Goal: Information Seeking & Learning: Learn about a topic

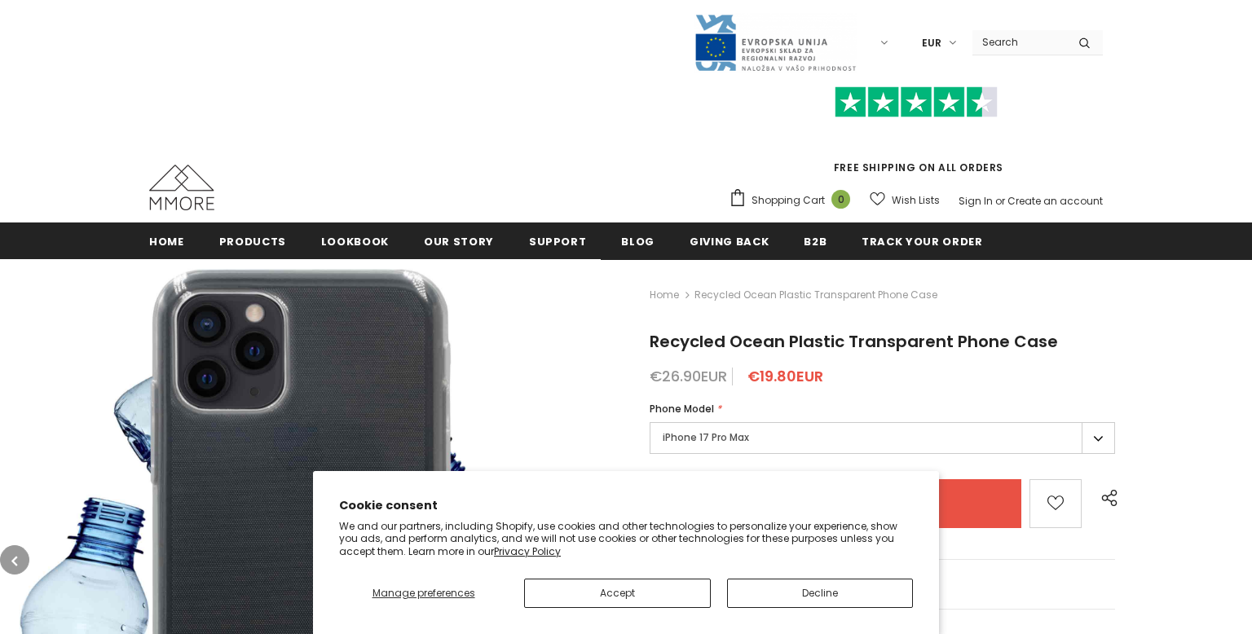
scroll to position [8, 0]
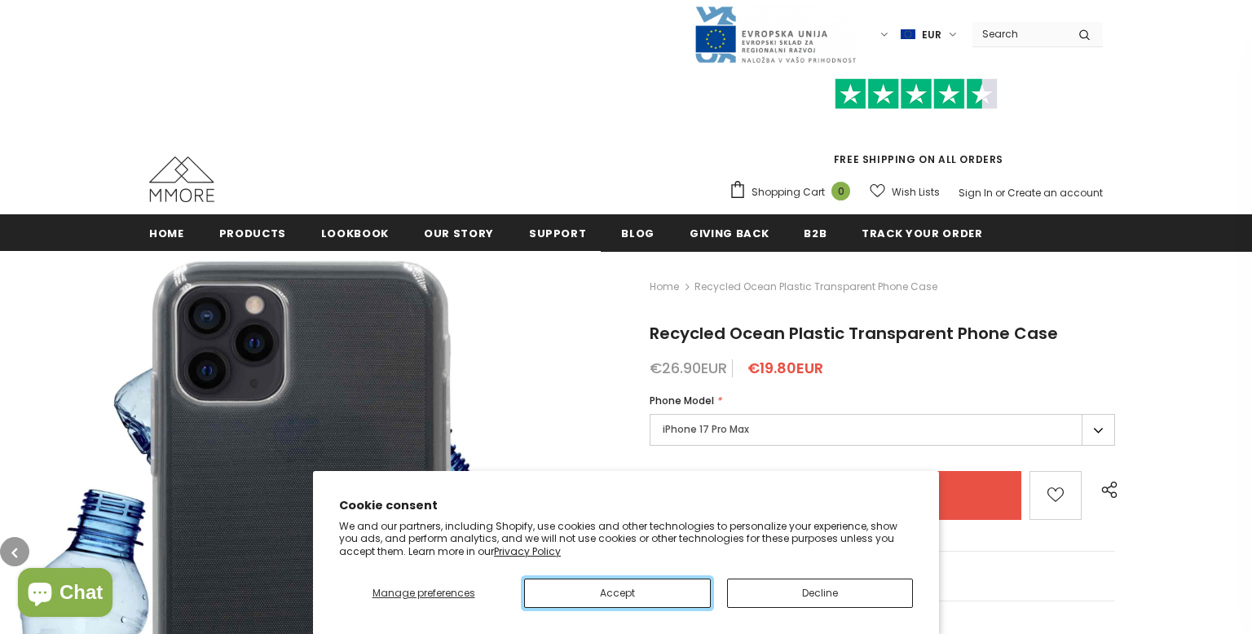
click at [643, 597] on button "Accept" at bounding box center [617, 593] width 186 height 29
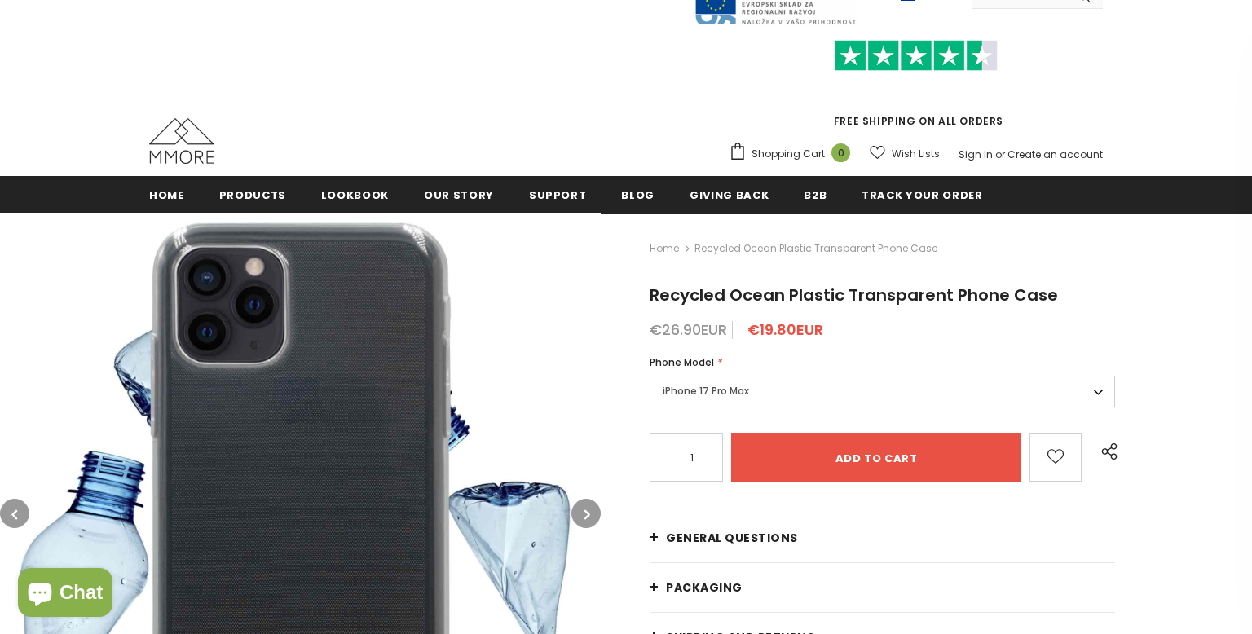
scroll to position [68, 0]
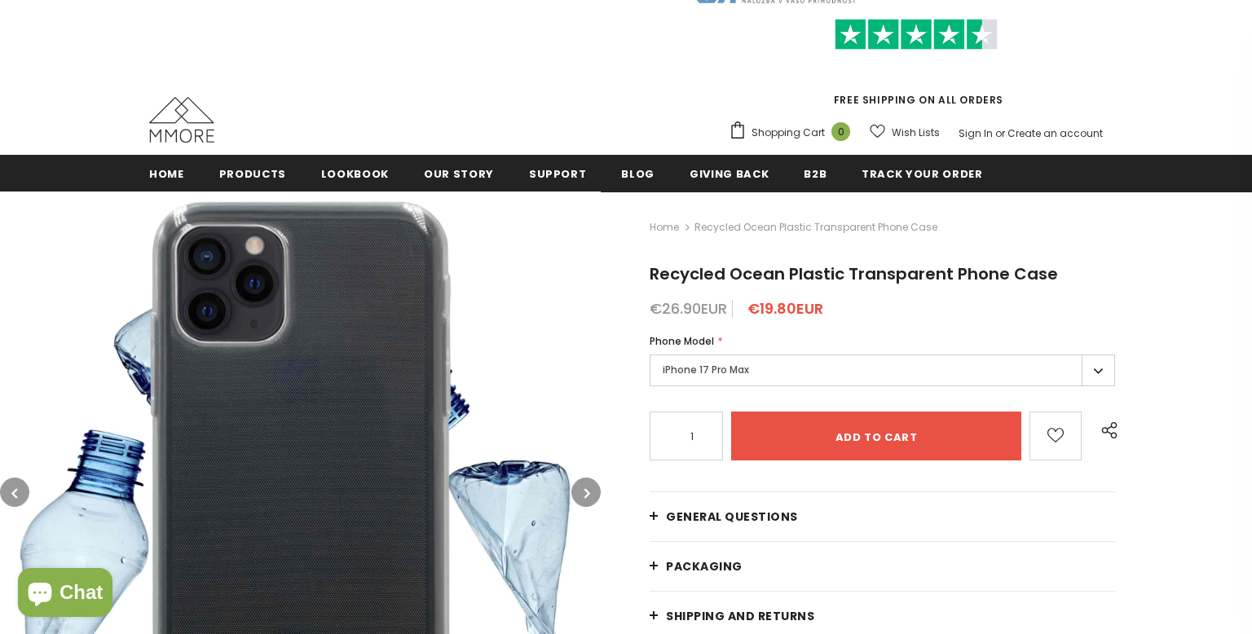
click at [800, 363] on label "iPhone 17 Pro Max" at bounding box center [882, 371] width 465 height 32
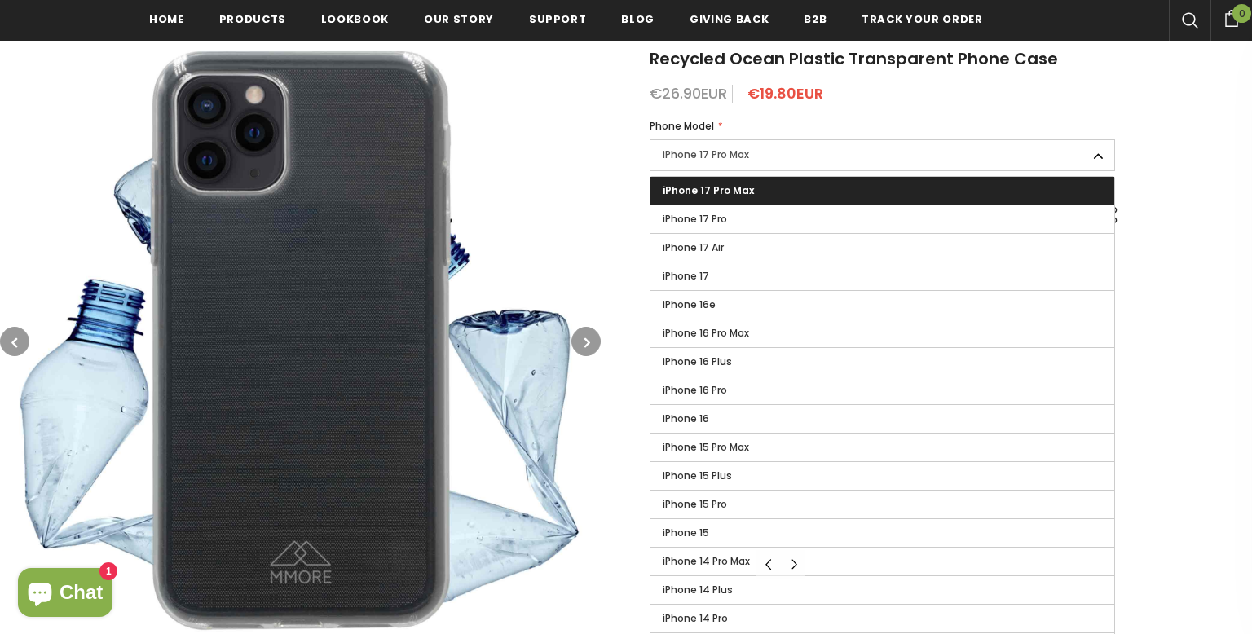
scroll to position [284, 0]
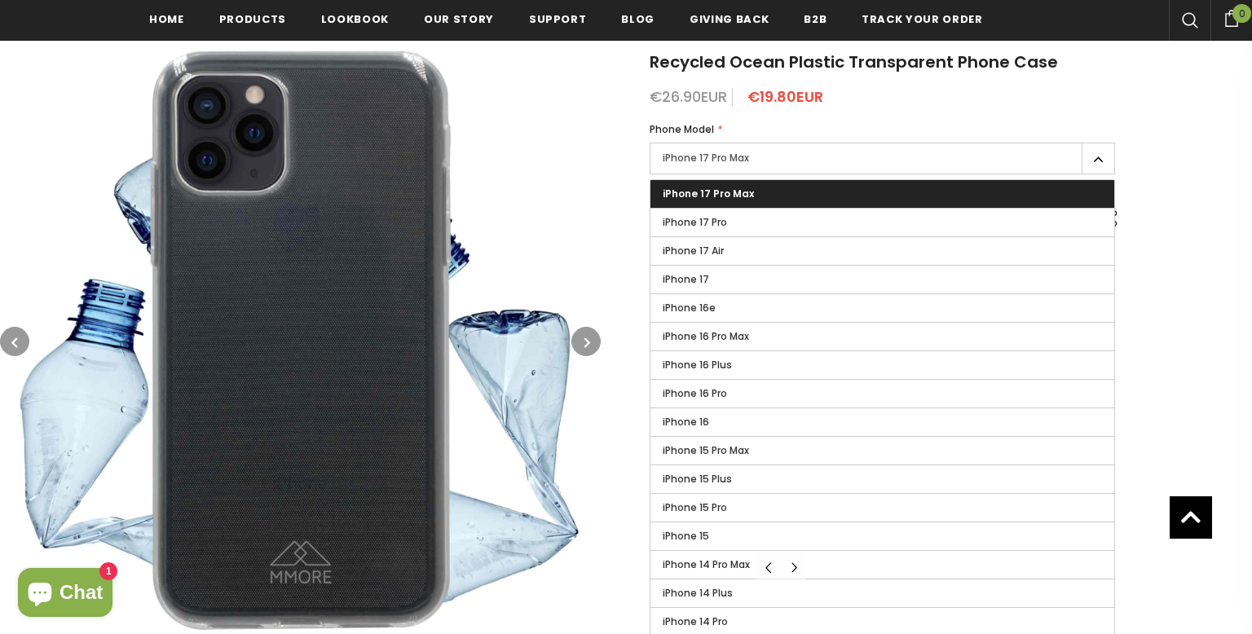
click at [809, 157] on label "iPhone 17 Pro Max" at bounding box center [882, 159] width 465 height 32
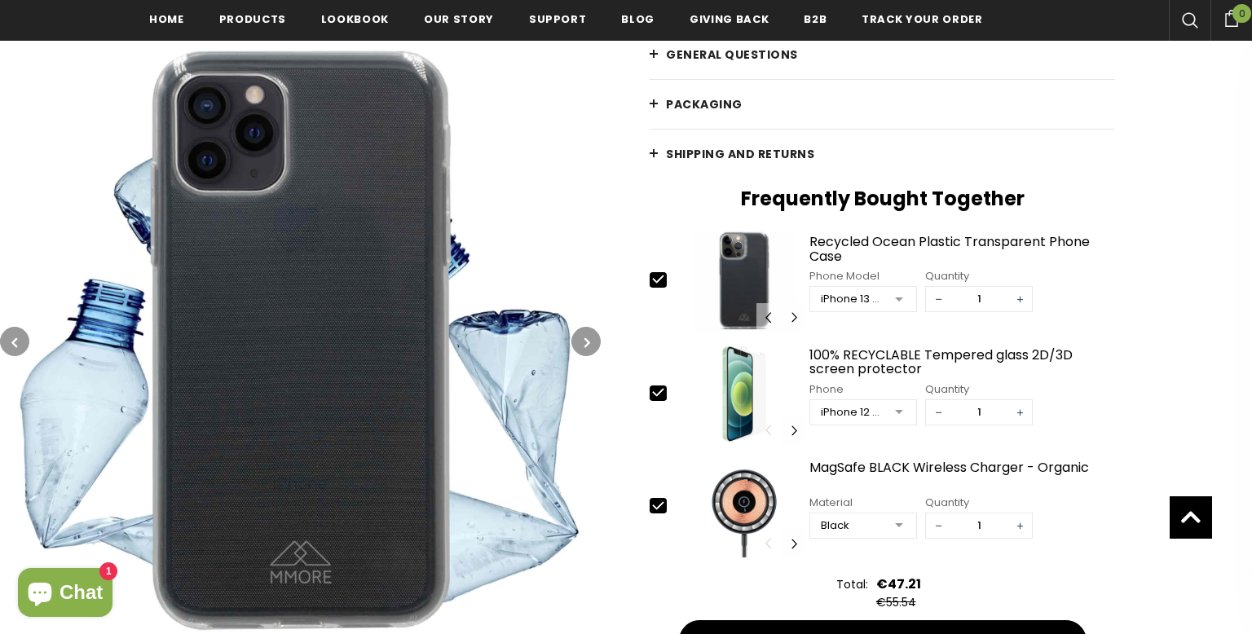
scroll to position [553, 0]
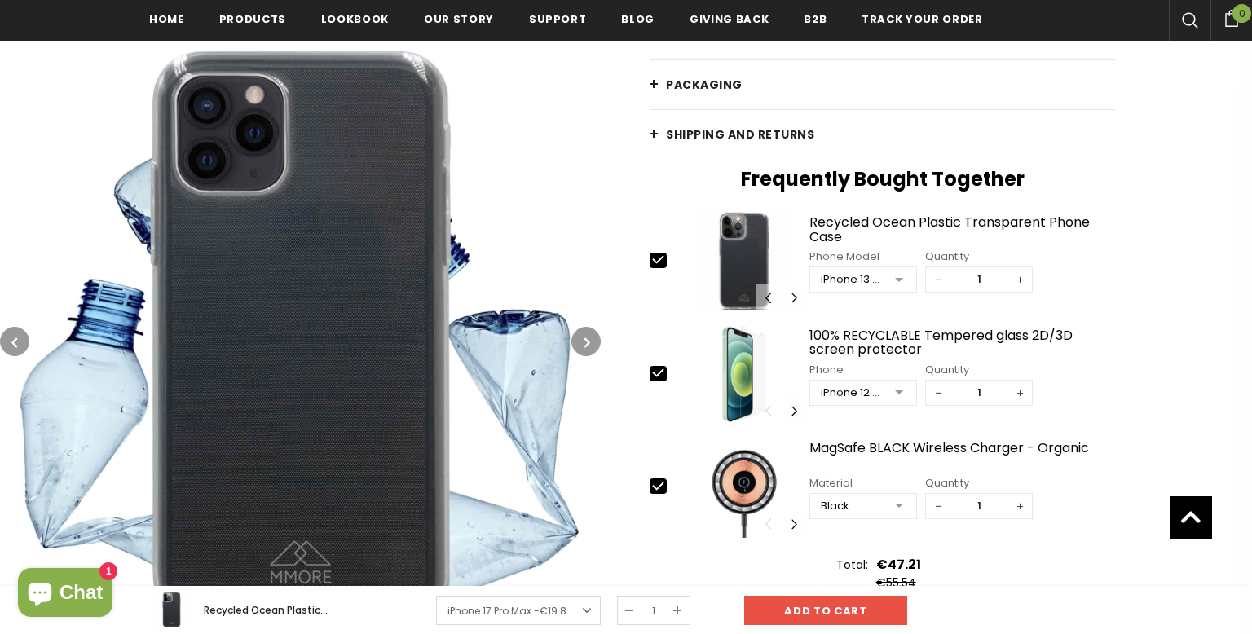
click at [837, 394] on div "iPhone 12 Pro Max" at bounding box center [852, 393] width 63 height 16
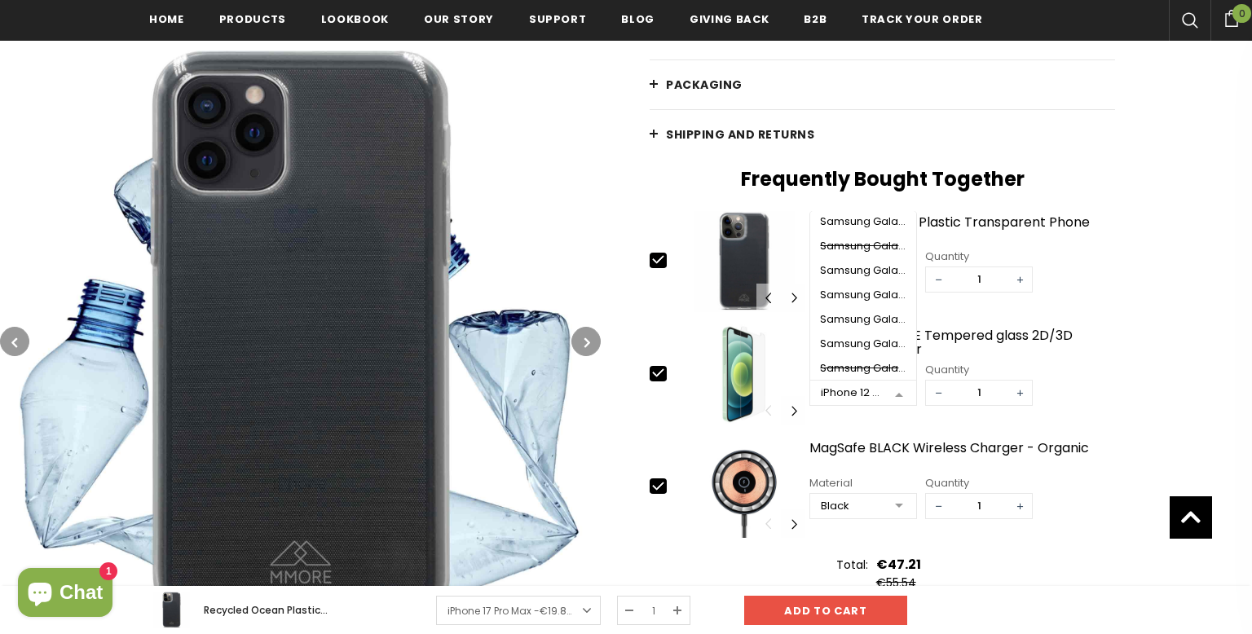
scroll to position [918, 0]
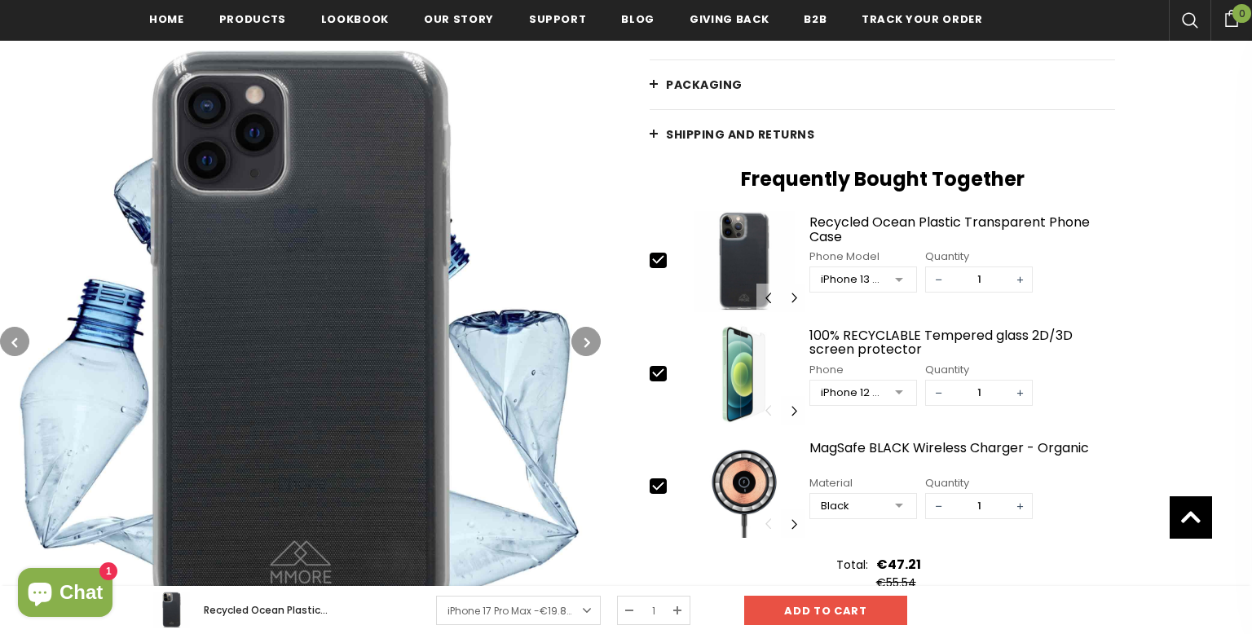
click at [587, 302] on img at bounding box center [300, 341] width 601 height 601
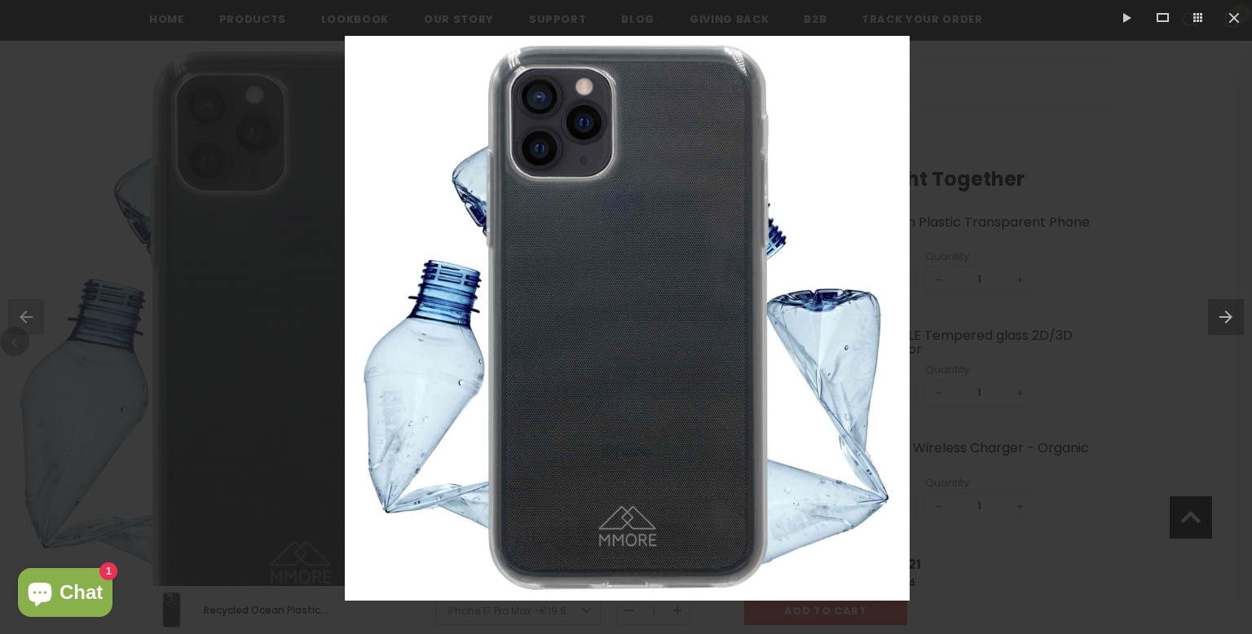
click at [967, 218] on div at bounding box center [626, 317] width 1252 height 634
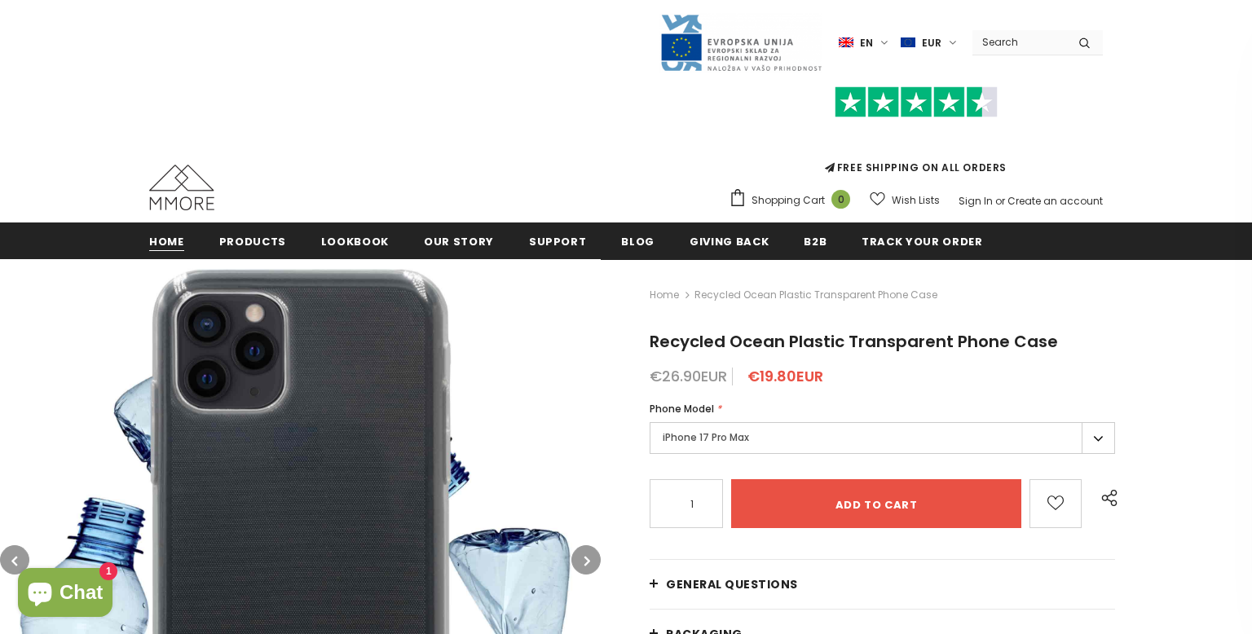
click at [165, 246] on span "Home" at bounding box center [166, 241] width 35 height 15
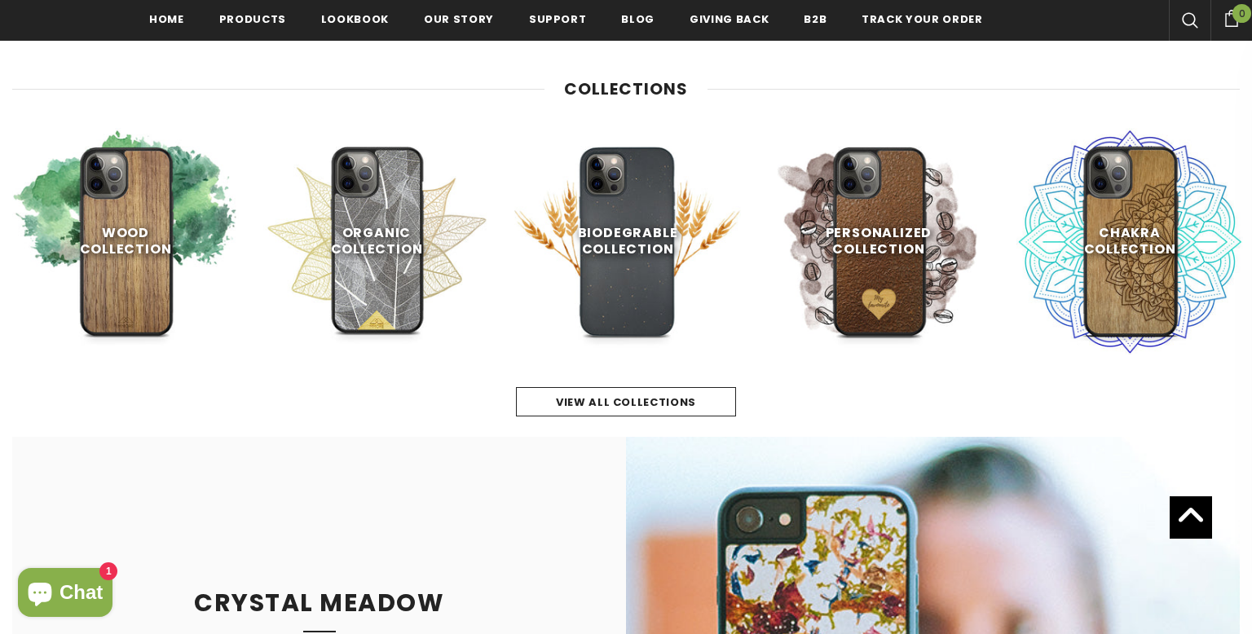
scroll to position [755, 0]
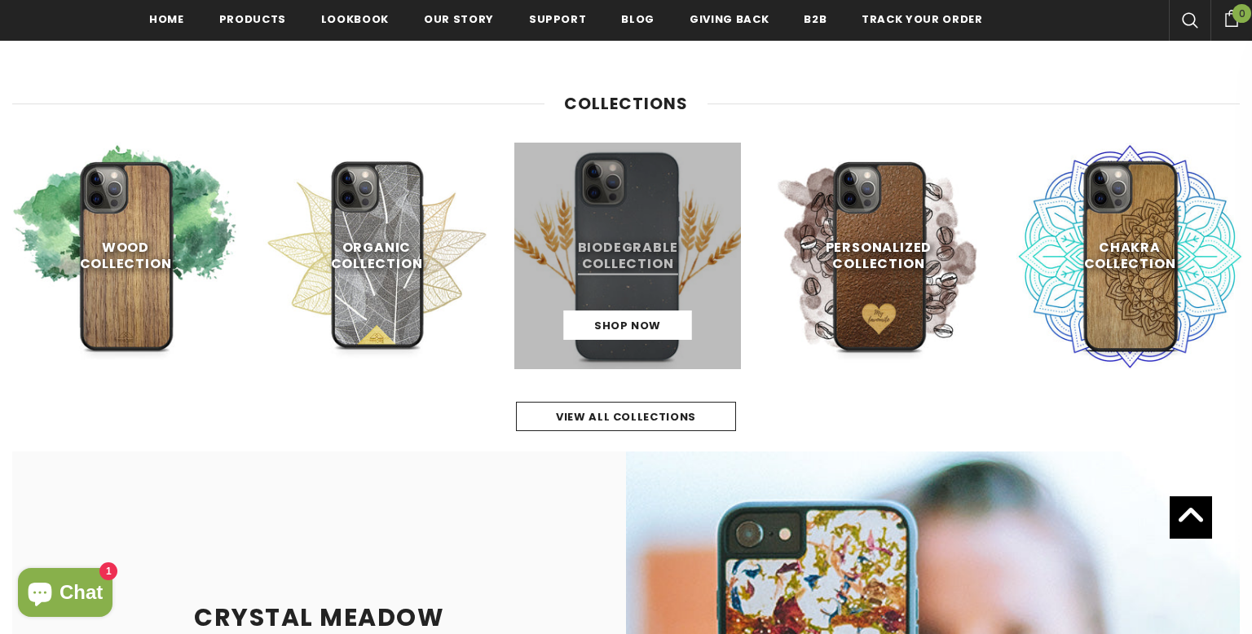
click at [602, 314] on div "Biodegrable Collection Shop Now" at bounding box center [627, 256] width 227 height 227
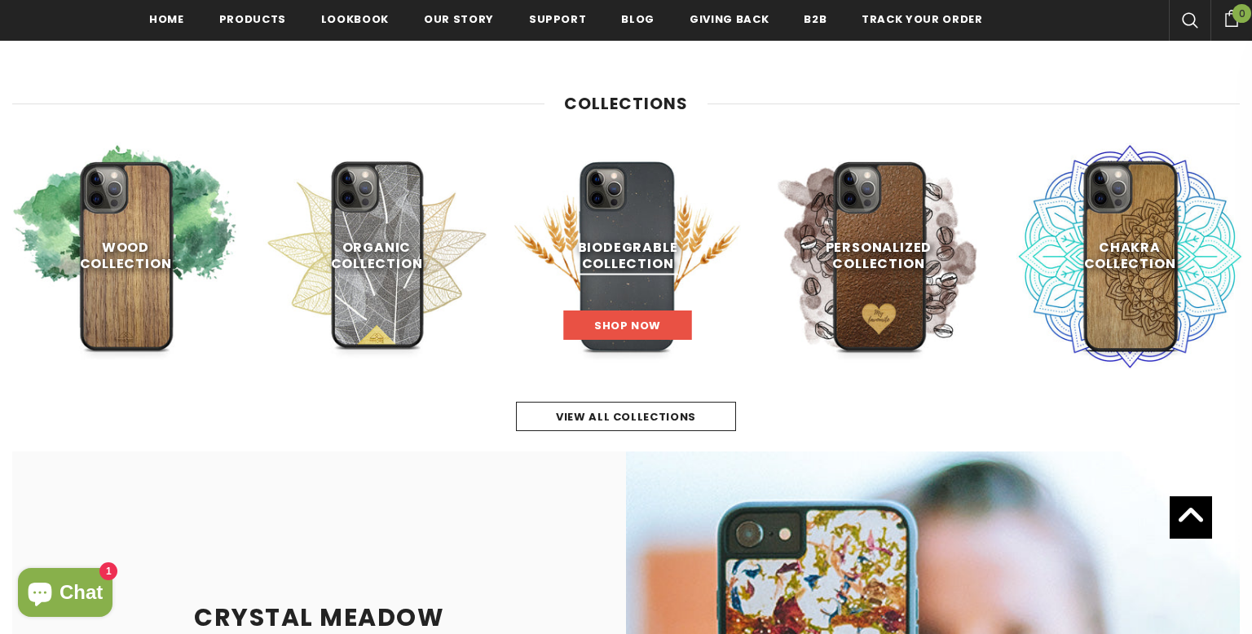
click at [594, 332] on link "Shop Now" at bounding box center [628, 325] width 128 height 29
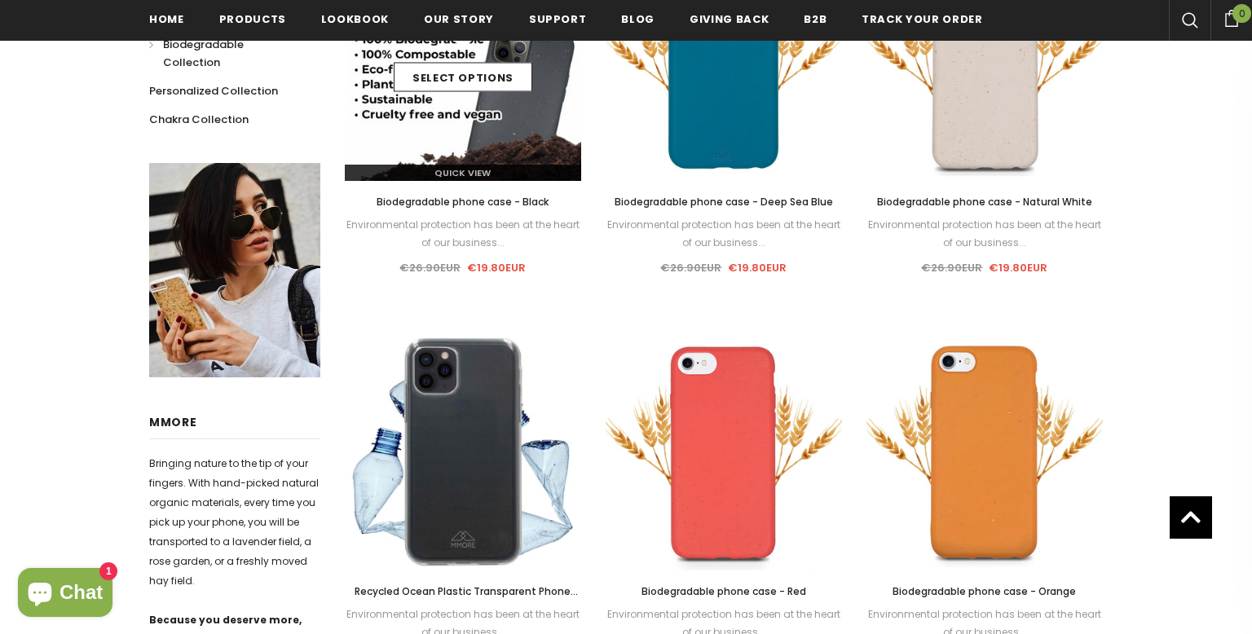
scroll to position [55, 0]
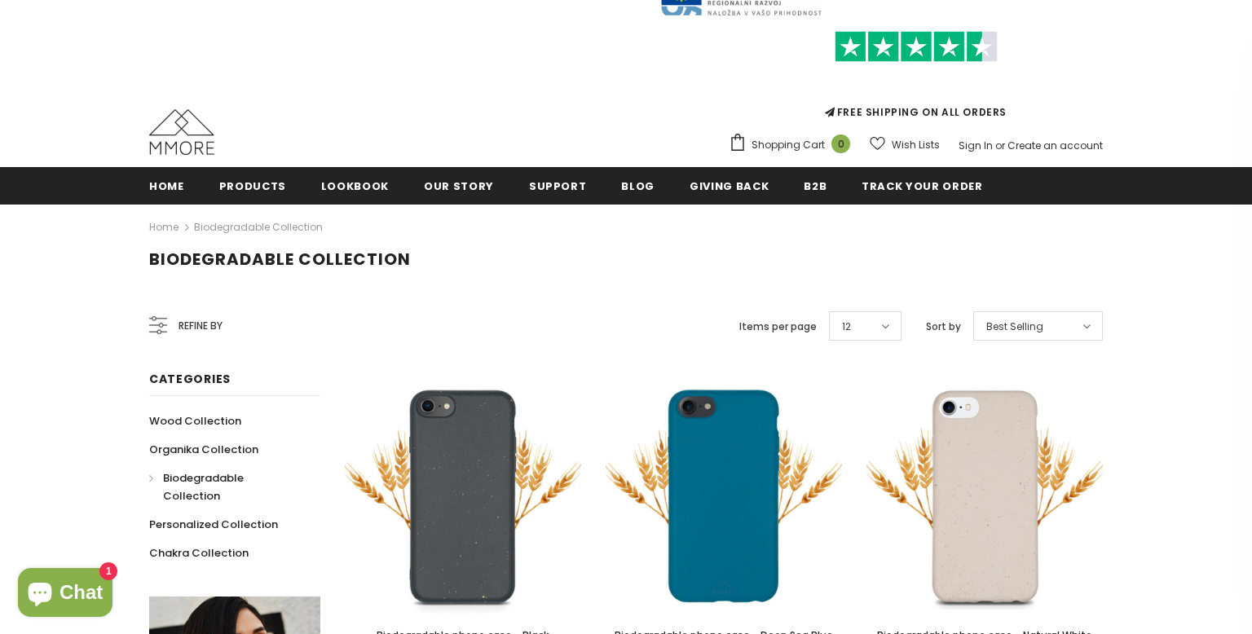
click at [168, 323] on div "Refine by" at bounding box center [185, 325] width 73 height 39
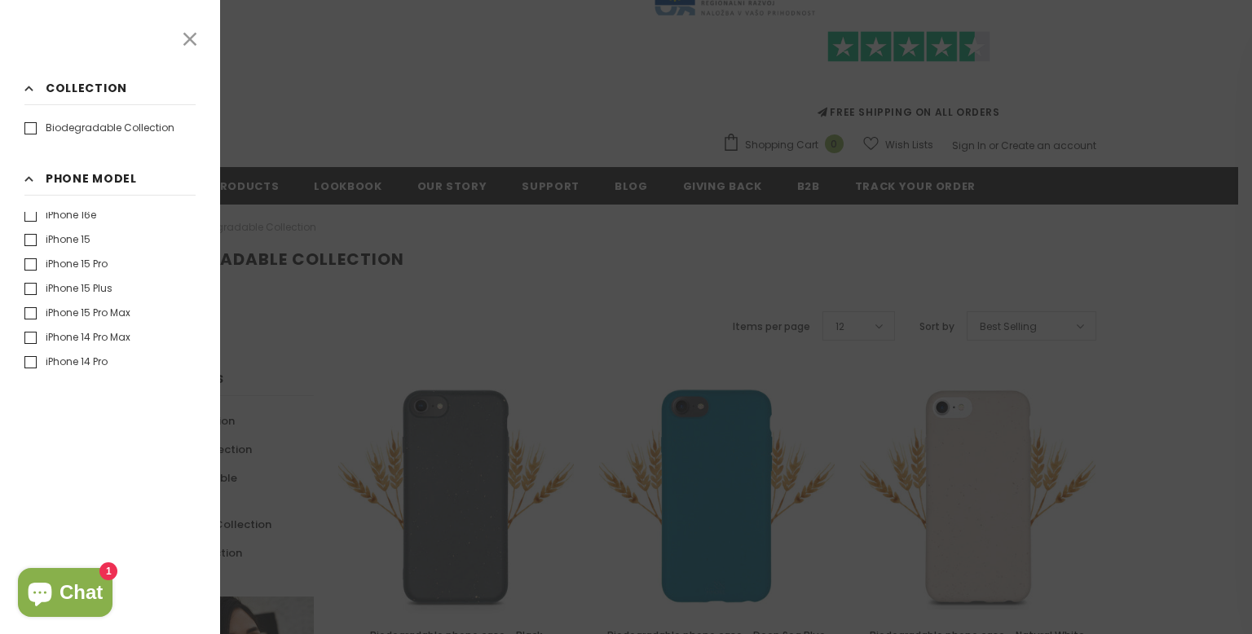
scroll to position [0, 0]
click at [193, 46] on icon at bounding box center [189, 39] width 21 height 21
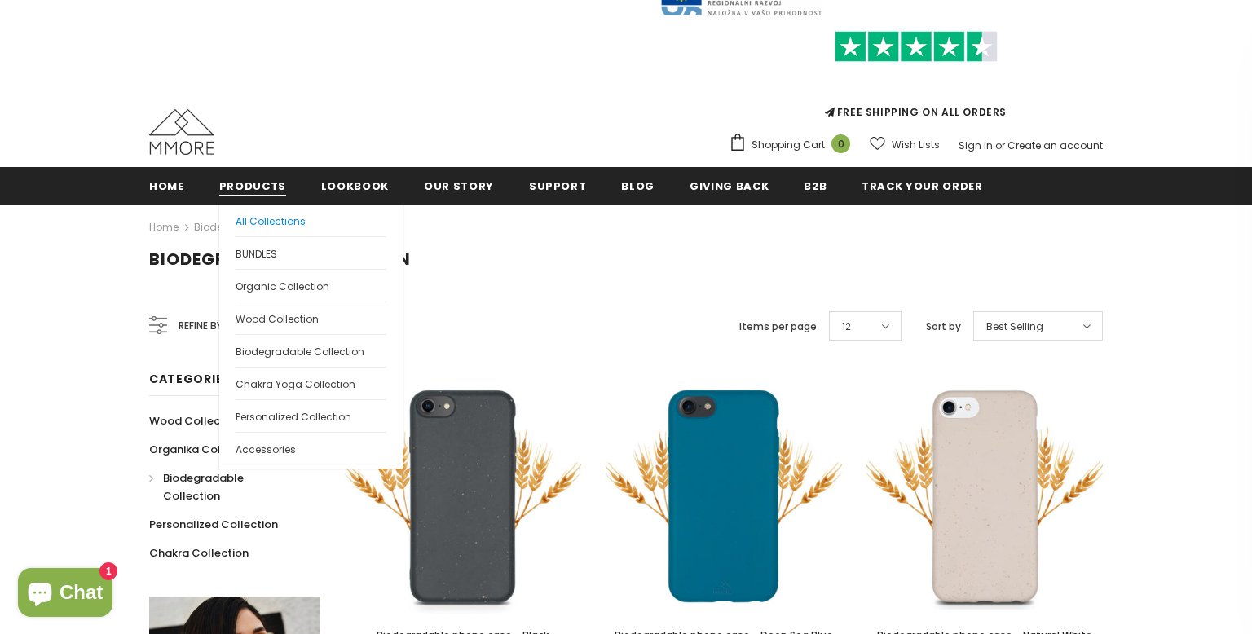
click at [249, 219] on span "All Collections" at bounding box center [271, 221] width 70 height 14
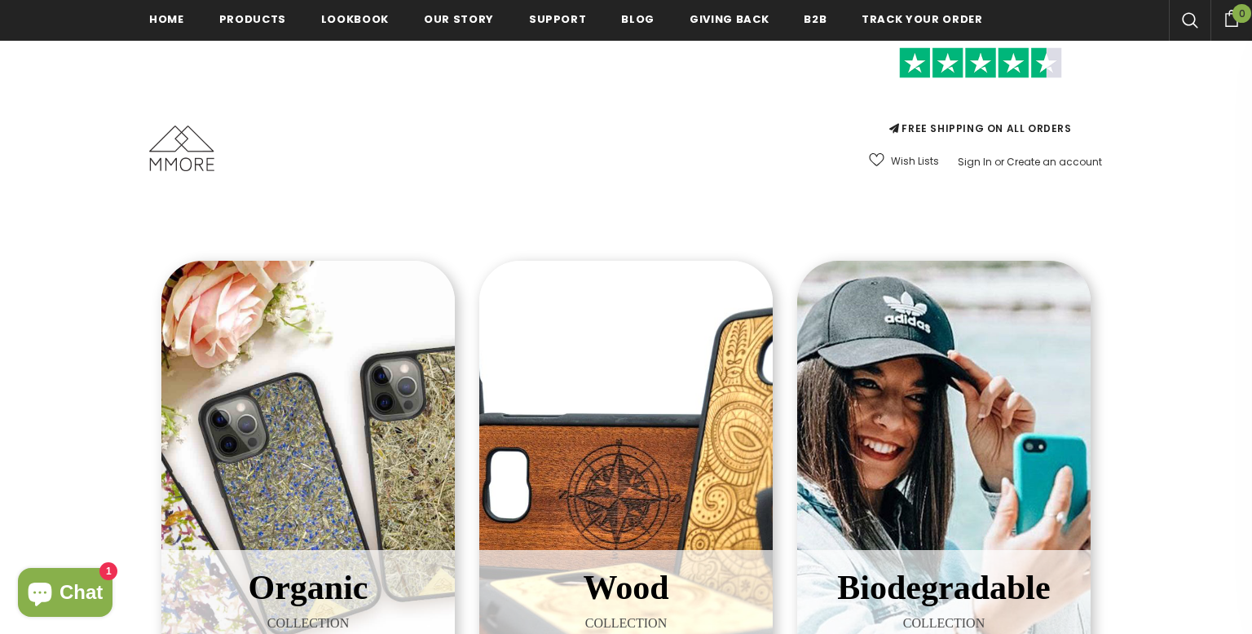
scroll to position [337, 0]
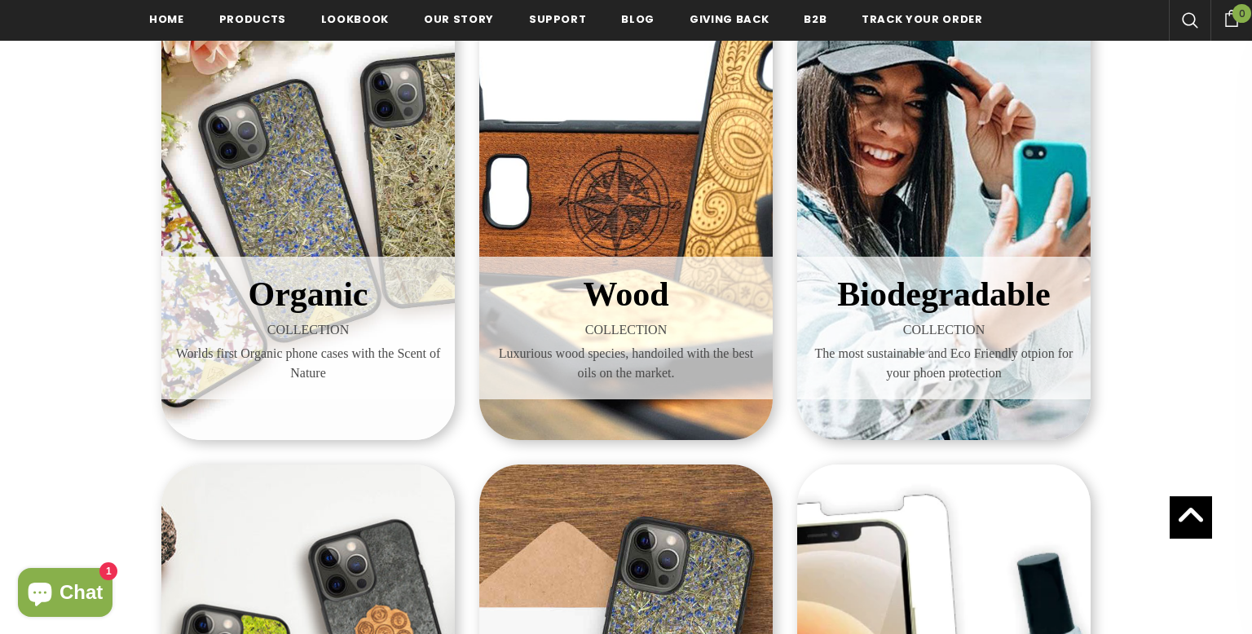
click at [675, 253] on div "Wood COLLECTION Luxurious wood species, handoiled with the best oils on the mar…" at bounding box center [625, 203] width 293 height 473
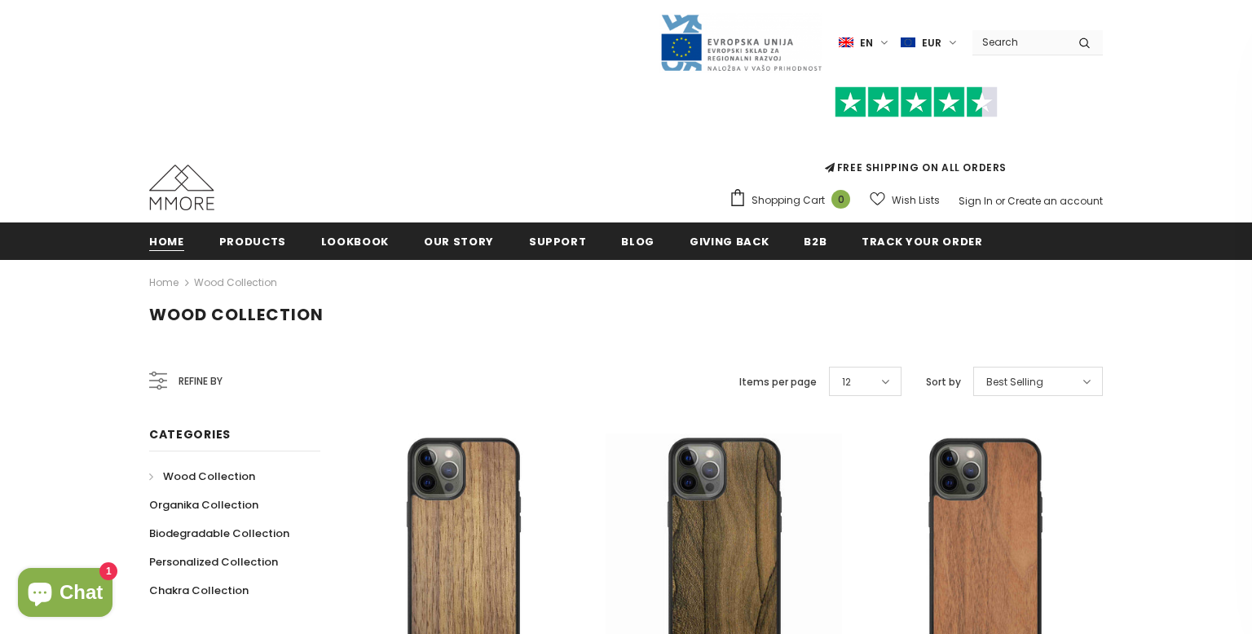
click at [167, 253] on link "Home" at bounding box center [166, 240] width 35 height 37
